Goal: Task Accomplishment & Management: Use online tool/utility

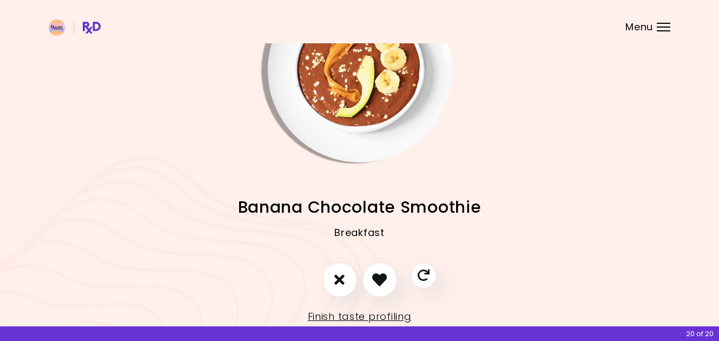
scroll to position [75, 0]
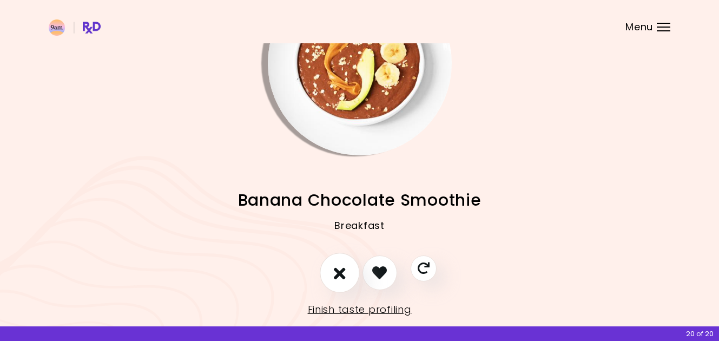
click at [348, 272] on button "I don't like this recipe" at bounding box center [340, 273] width 40 height 40
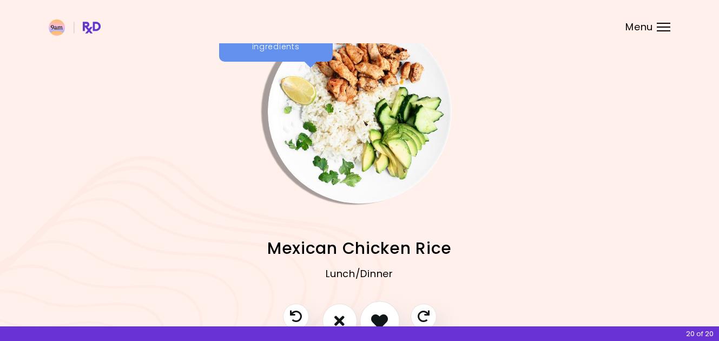
scroll to position [50, 0]
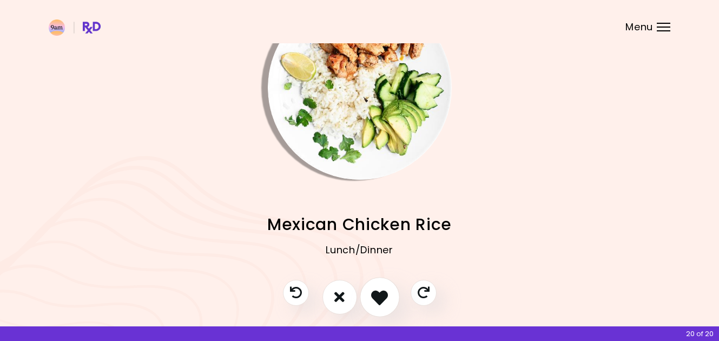
click at [386, 302] on icon "I like this recipe" at bounding box center [379, 296] width 17 height 17
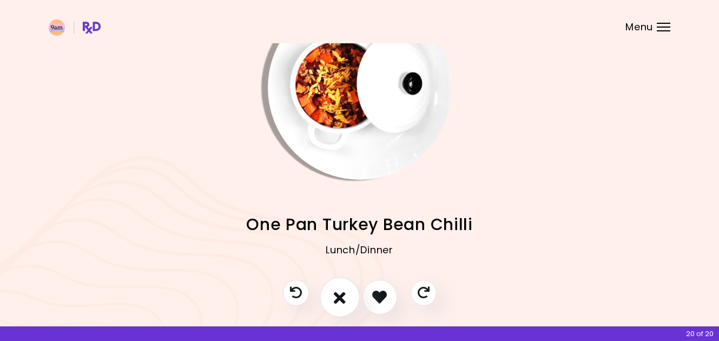
click at [340, 305] on button "I don't like this recipe" at bounding box center [340, 297] width 40 height 40
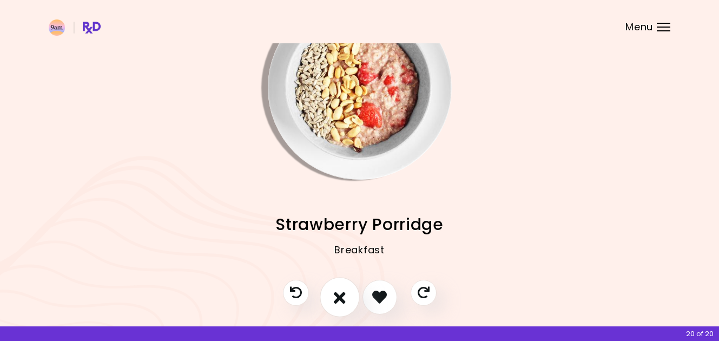
click at [340, 305] on button "I don't like this recipe" at bounding box center [340, 297] width 40 height 40
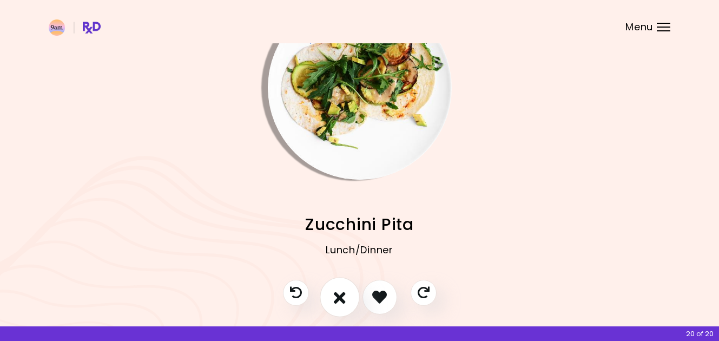
click at [340, 305] on button "I don't like this recipe" at bounding box center [340, 297] width 40 height 40
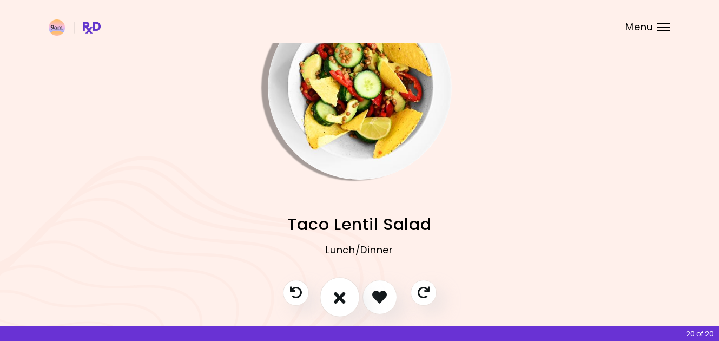
click at [344, 304] on icon "I don't like this recipe" at bounding box center [340, 296] width 12 height 17
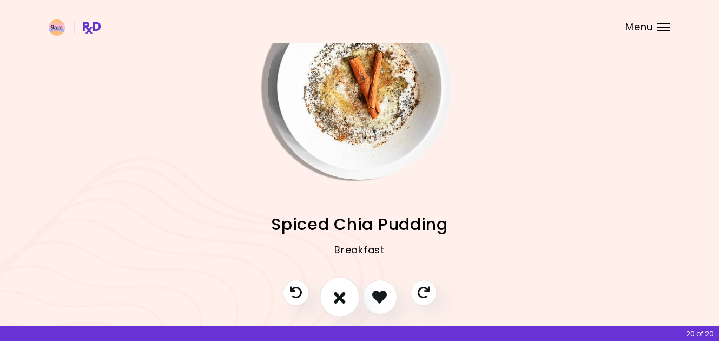
click at [344, 304] on icon "I don't like this recipe" at bounding box center [340, 296] width 12 height 17
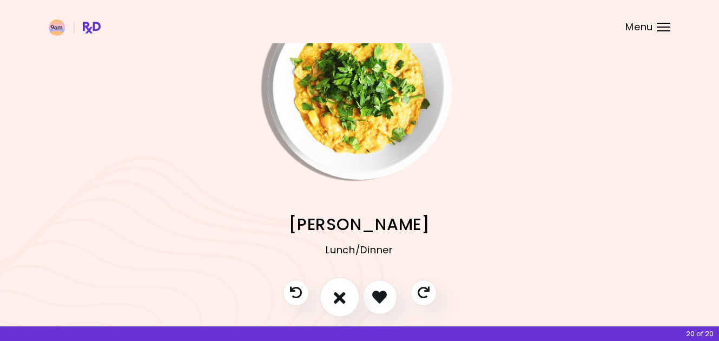
click at [344, 304] on icon "I don't like this recipe" at bounding box center [340, 296] width 12 height 17
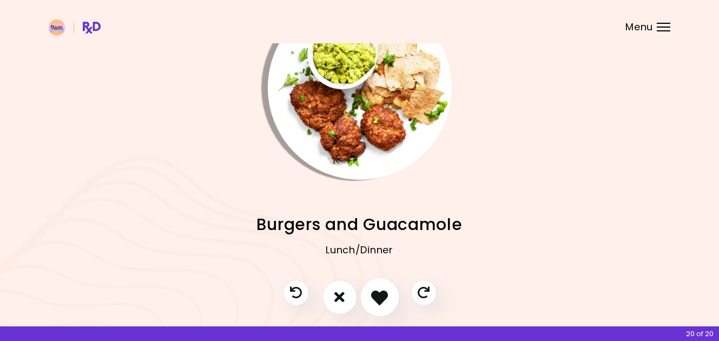
click at [373, 295] on icon "I like this recipe" at bounding box center [379, 296] width 17 height 17
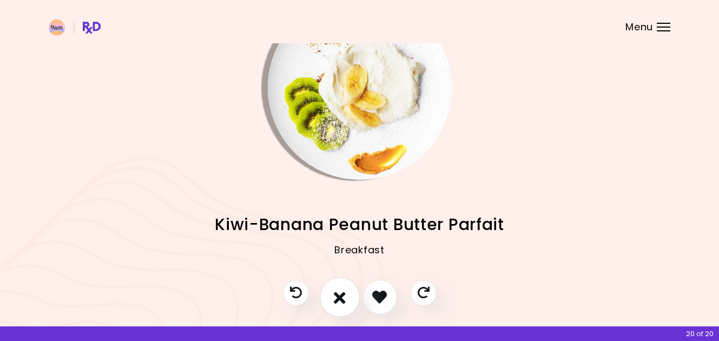
click at [355, 297] on button "I don't like this recipe" at bounding box center [340, 297] width 40 height 40
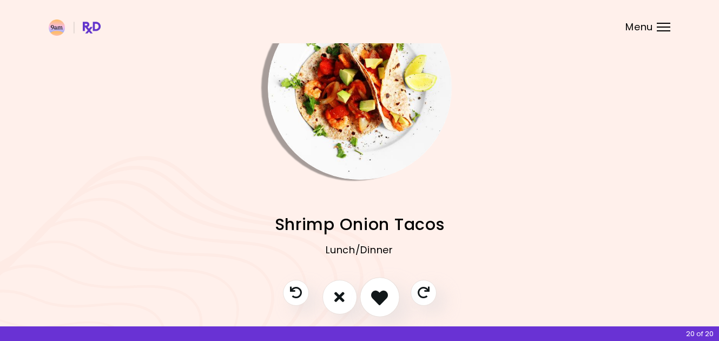
click at [381, 297] on icon "I like this recipe" at bounding box center [379, 296] width 17 height 17
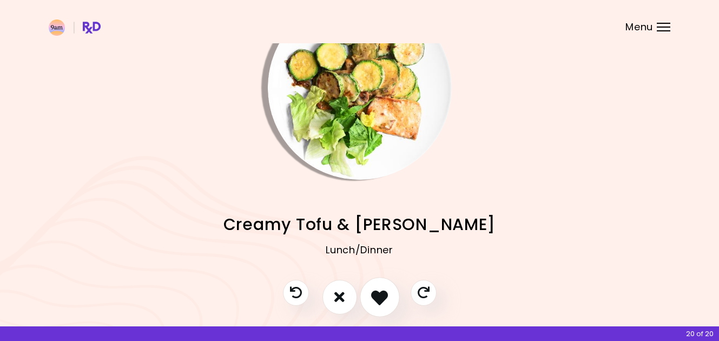
click at [376, 298] on icon "I like this recipe" at bounding box center [379, 296] width 17 height 17
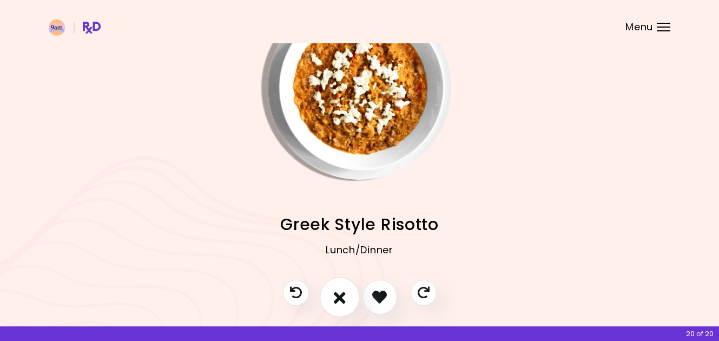
click at [346, 300] on button "I don't like this recipe" at bounding box center [340, 297] width 40 height 40
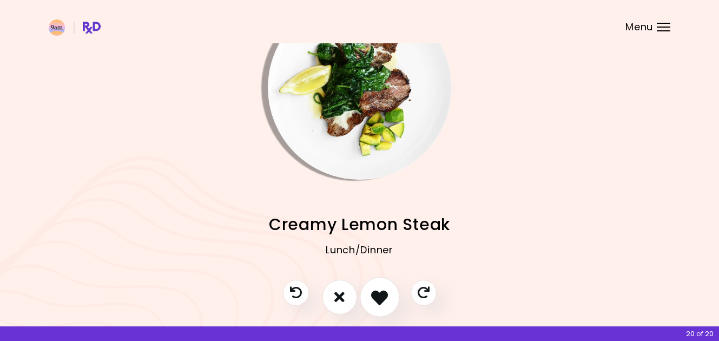
click at [367, 296] on button "I like this recipe" at bounding box center [380, 297] width 40 height 40
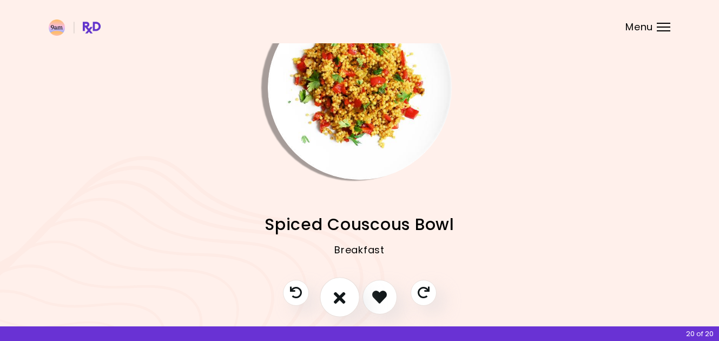
click at [348, 299] on button "I don't like this recipe" at bounding box center [340, 297] width 40 height 40
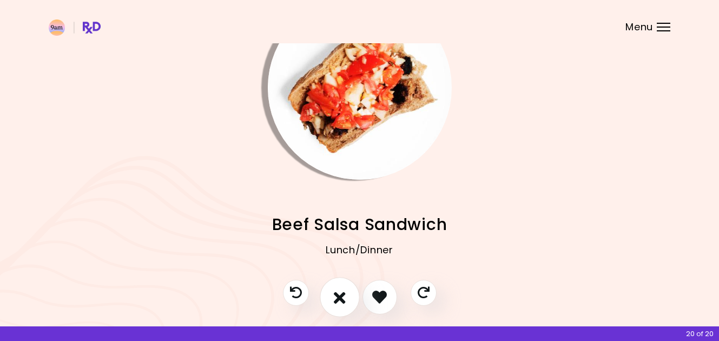
click at [341, 299] on icon "I don't like this recipe" at bounding box center [340, 296] width 12 height 17
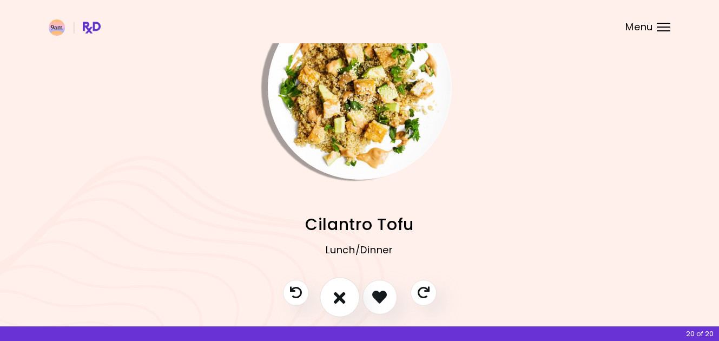
click at [341, 299] on icon "I don't like this recipe" at bounding box center [340, 296] width 12 height 17
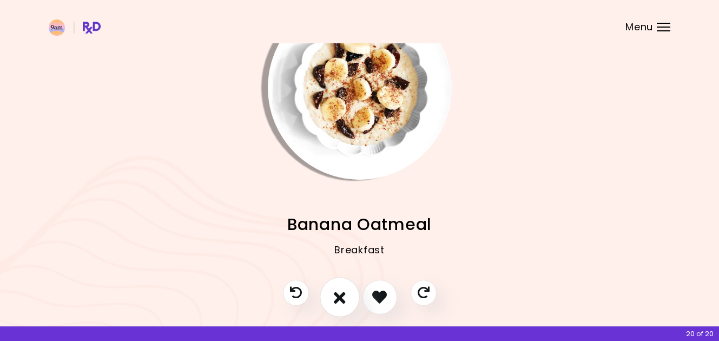
click at [341, 299] on icon "I don't like this recipe" at bounding box center [340, 296] width 12 height 17
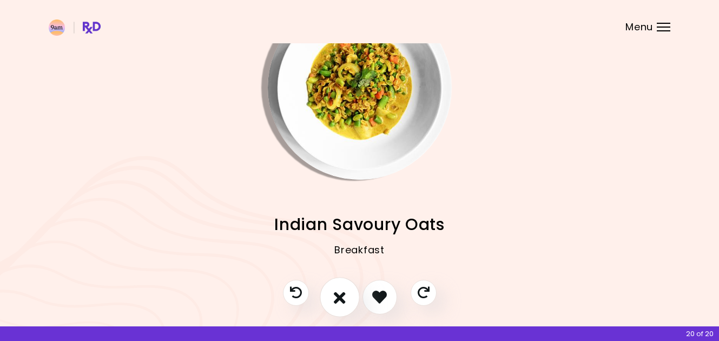
click at [341, 299] on icon "I don't like this recipe" at bounding box center [340, 296] width 12 height 17
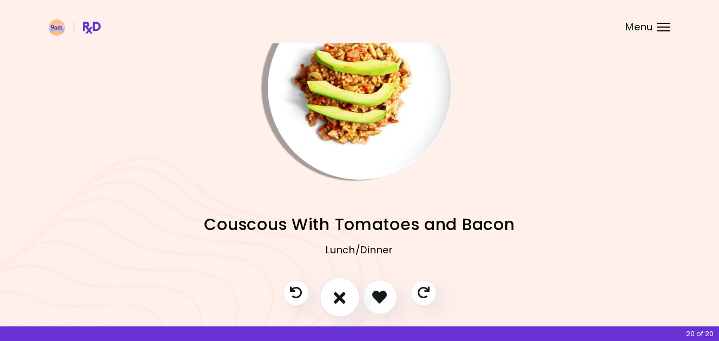
click at [341, 299] on icon "I don't like this recipe" at bounding box center [340, 296] width 12 height 17
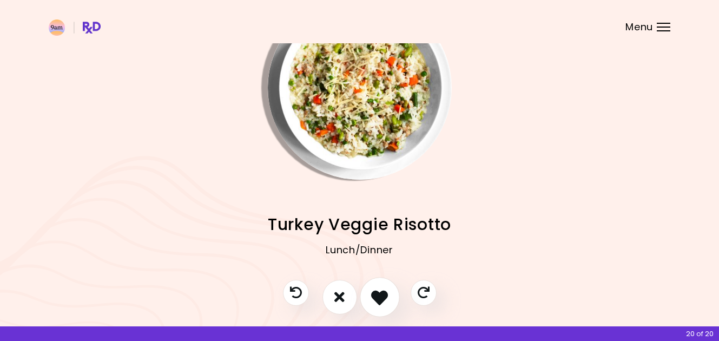
click at [376, 299] on icon "I like this recipe" at bounding box center [379, 296] width 17 height 17
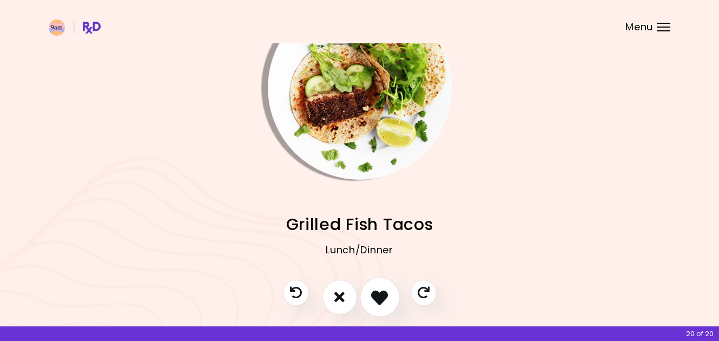
click at [378, 294] on icon "I like this recipe" at bounding box center [379, 296] width 17 height 17
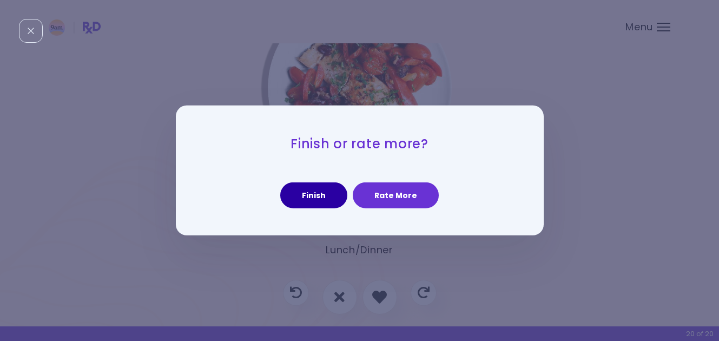
click at [314, 200] on button "Finish" at bounding box center [313, 195] width 67 height 26
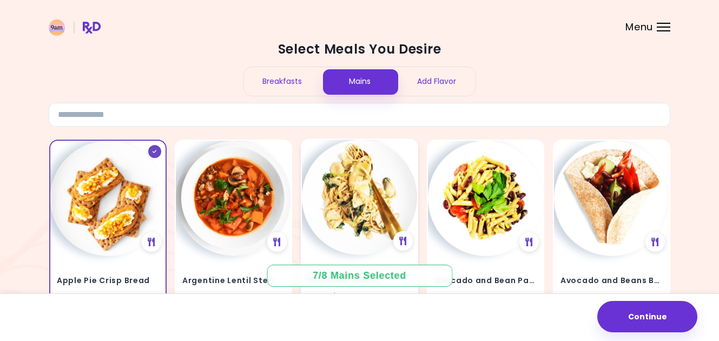
scroll to position [18, 0]
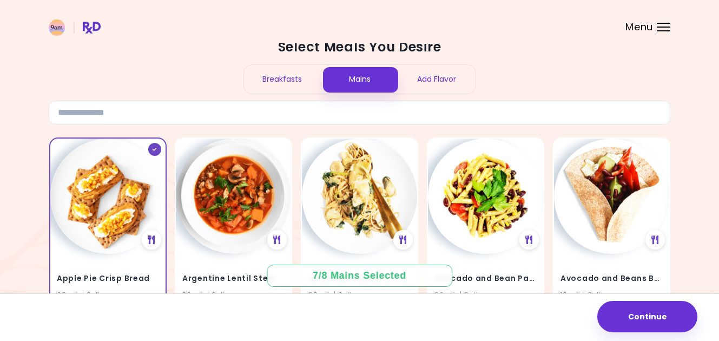
click at [288, 75] on div "Breakfasts" at bounding box center [282, 79] width 77 height 29
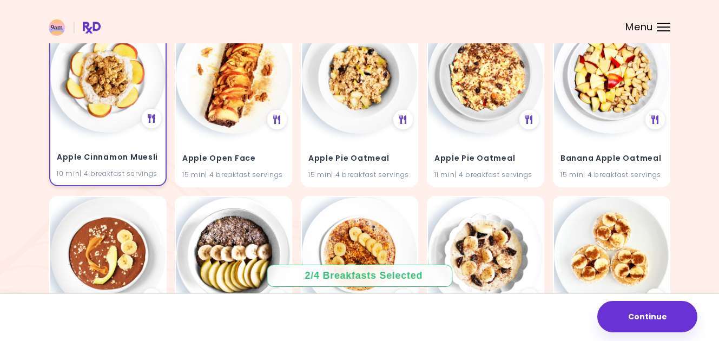
scroll to position [141, 0]
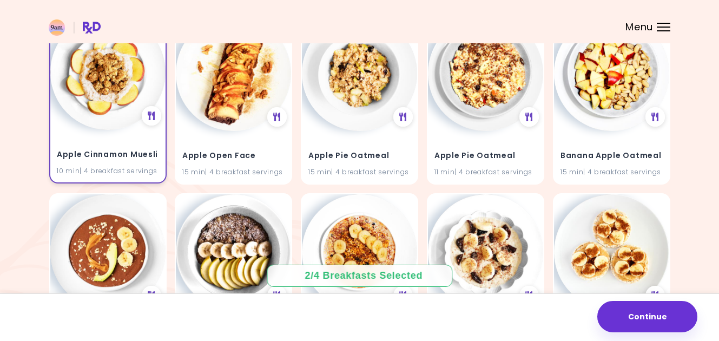
click at [122, 144] on div "Apple Cinnamon Muesli 10 min | 4 breakfast servings" at bounding box center [107, 156] width 115 height 53
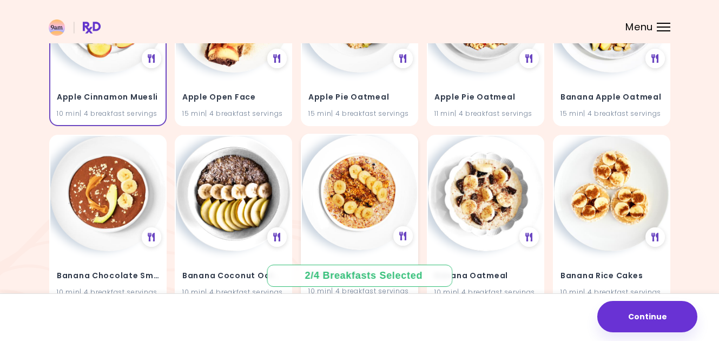
scroll to position [185, 0]
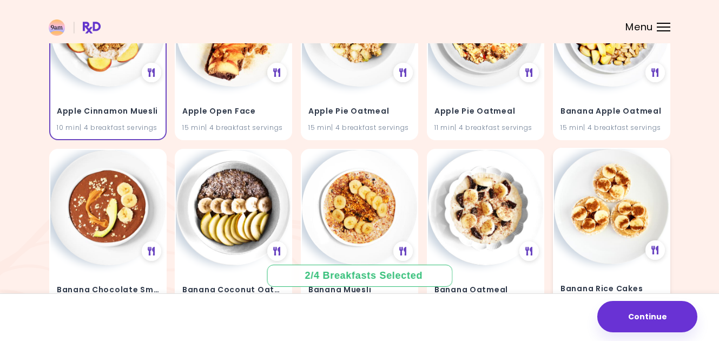
click at [626, 204] on img at bounding box center [611, 206] width 115 height 115
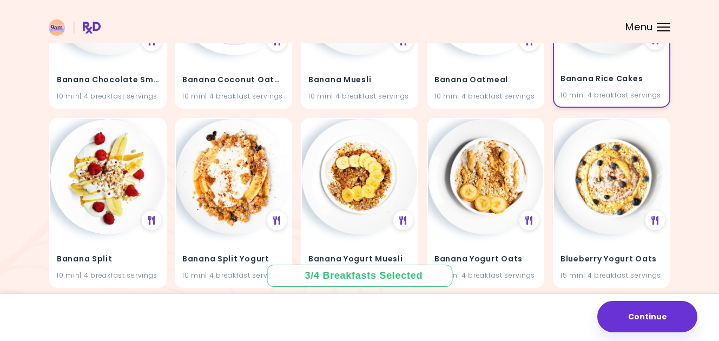
scroll to position [402, 0]
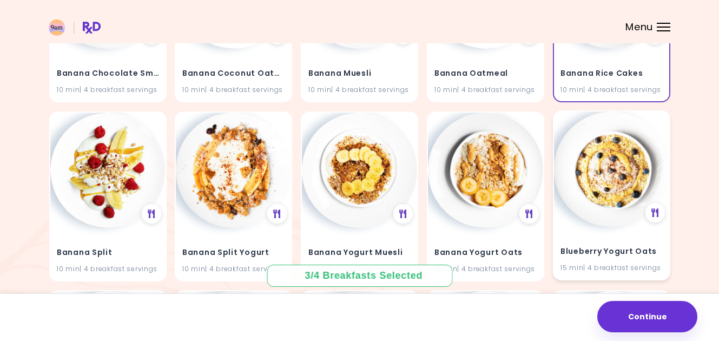
click at [617, 198] on img at bounding box center [611, 168] width 115 height 115
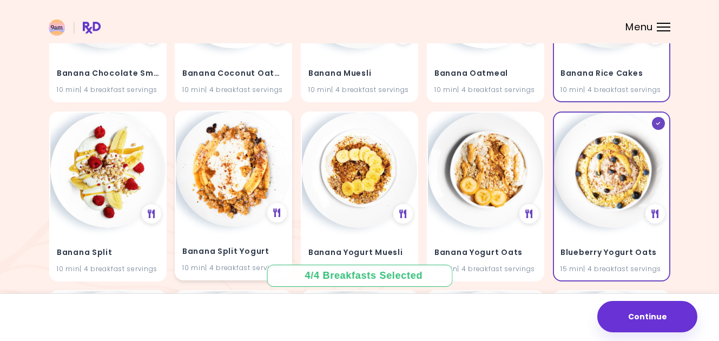
click at [229, 182] on img at bounding box center [233, 168] width 115 height 115
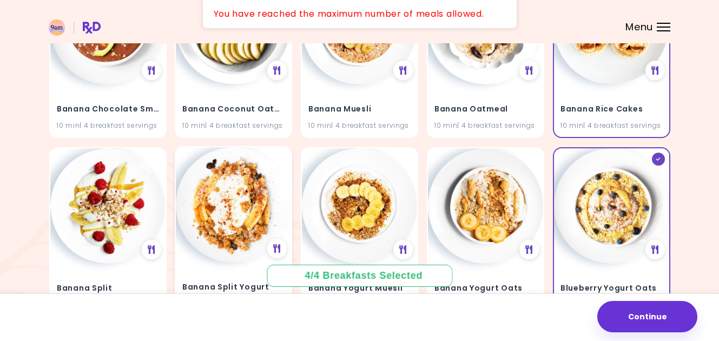
scroll to position [364, 0]
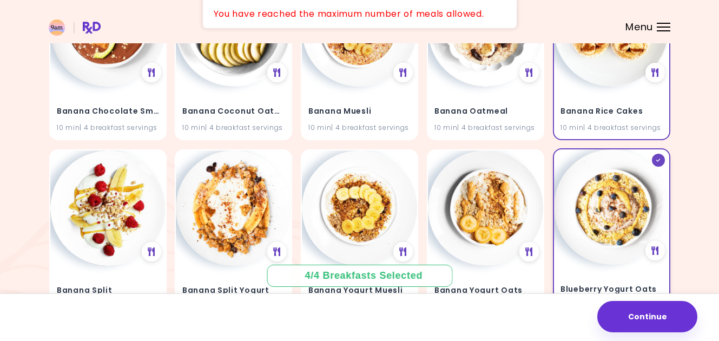
click at [609, 233] on img at bounding box center [611, 206] width 115 height 115
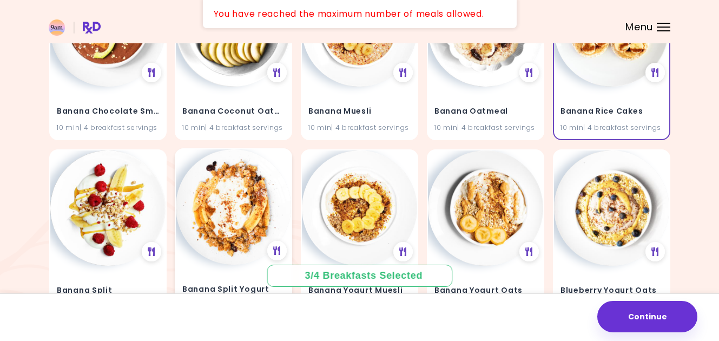
click at [273, 207] on img at bounding box center [233, 206] width 115 height 115
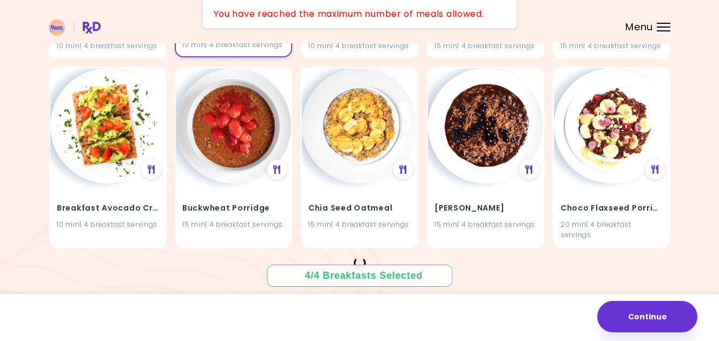
scroll to position [649, 0]
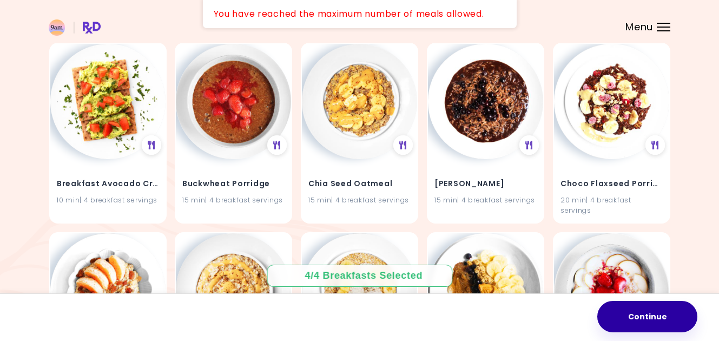
click at [626, 316] on button "Continue" at bounding box center [647, 316] width 100 height 31
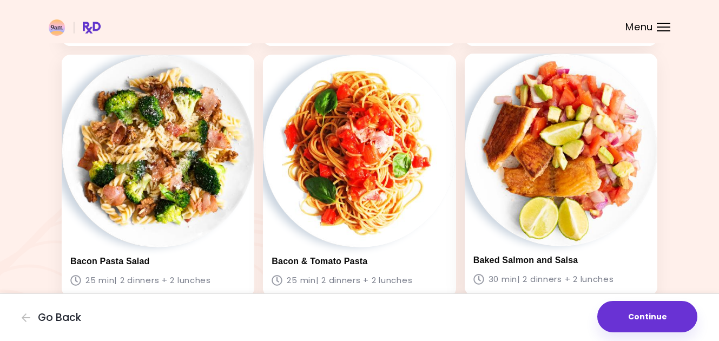
scroll to position [498, 0]
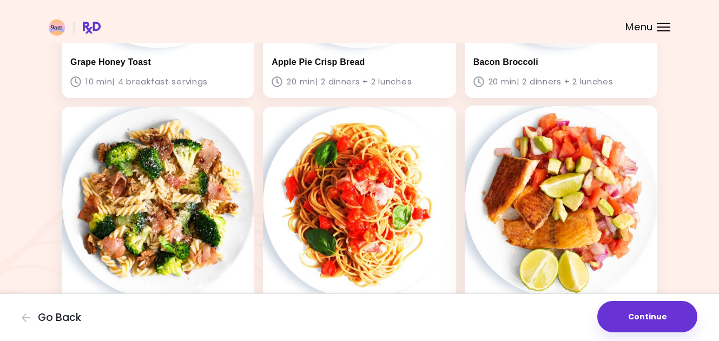
click at [543, 164] on img at bounding box center [560, 201] width 192 height 192
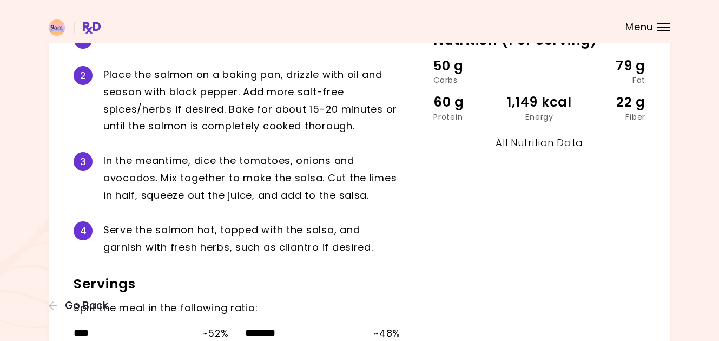
scroll to position [345, 0]
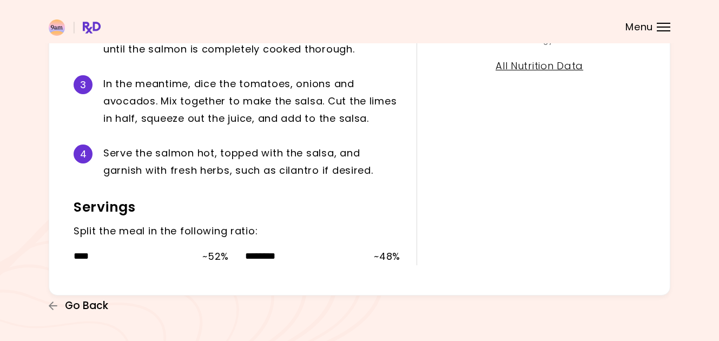
click at [72, 300] on span "Go Back" at bounding box center [86, 306] width 43 height 12
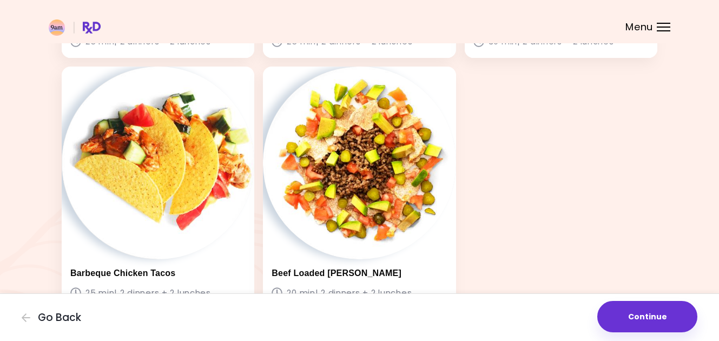
scroll to position [747, 0]
